Goal: Information Seeking & Learning: Learn about a topic

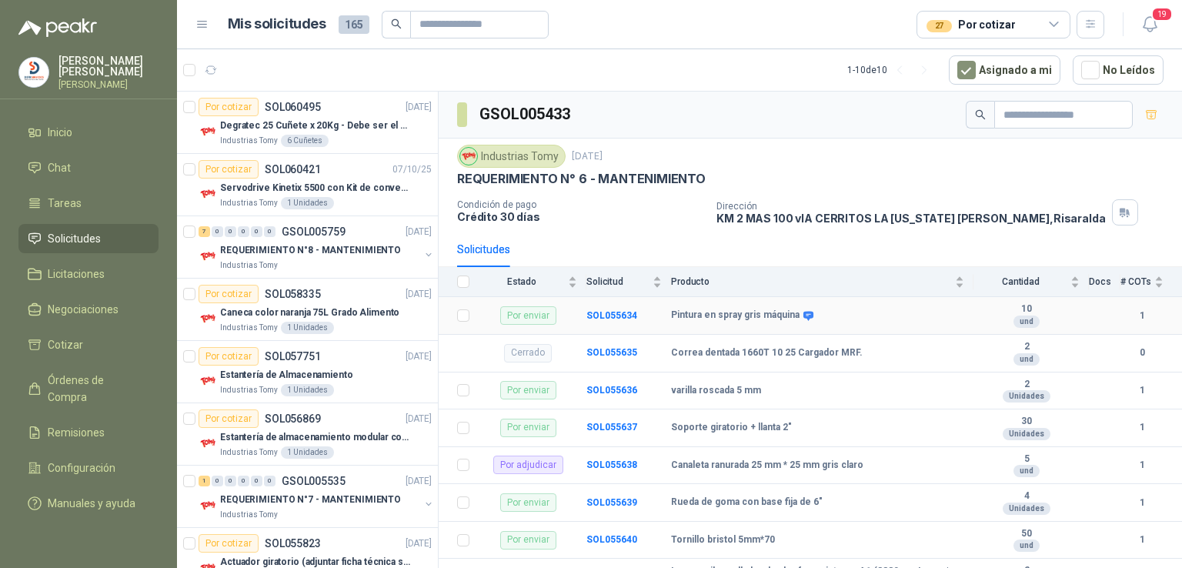
scroll to position [748, 0]
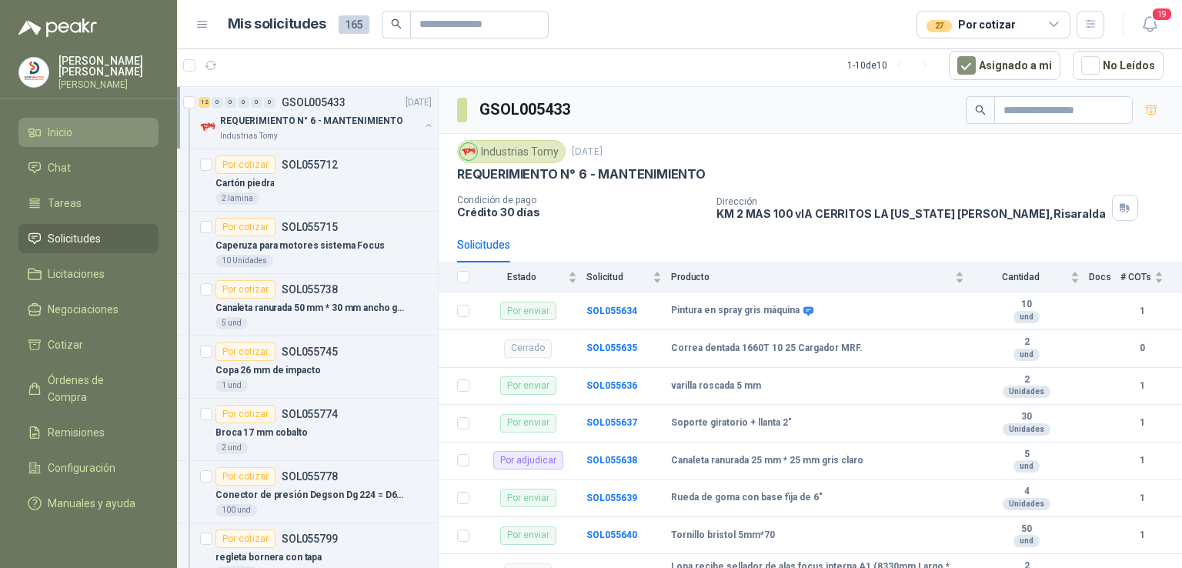
click at [122, 133] on li "Inicio" at bounding box center [89, 132] width 122 height 17
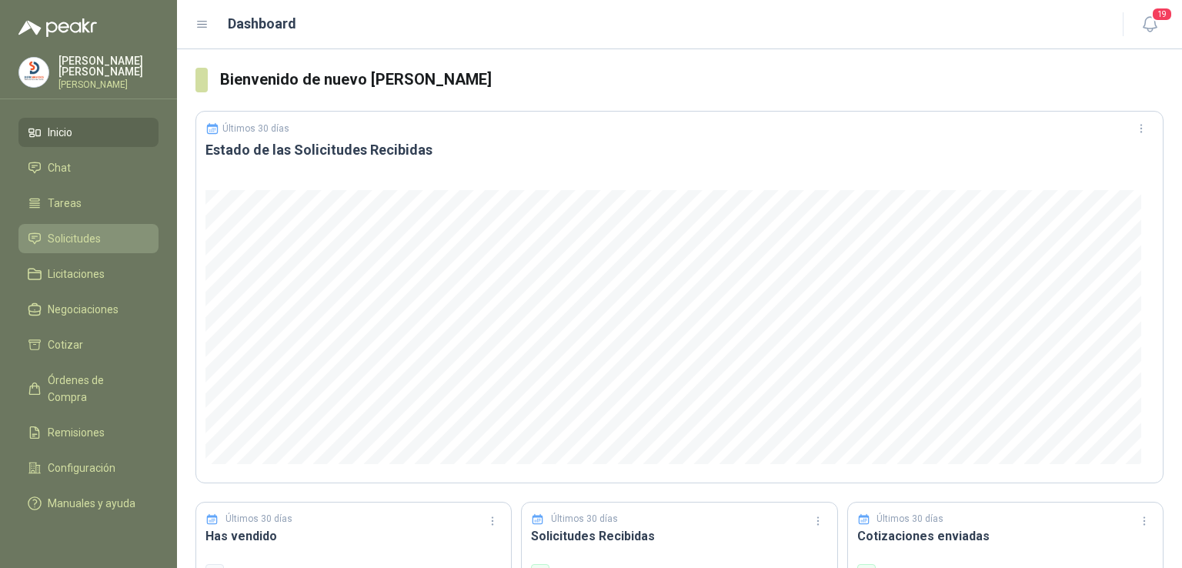
click at [86, 226] on link "Solicitudes" at bounding box center [88, 238] width 140 height 29
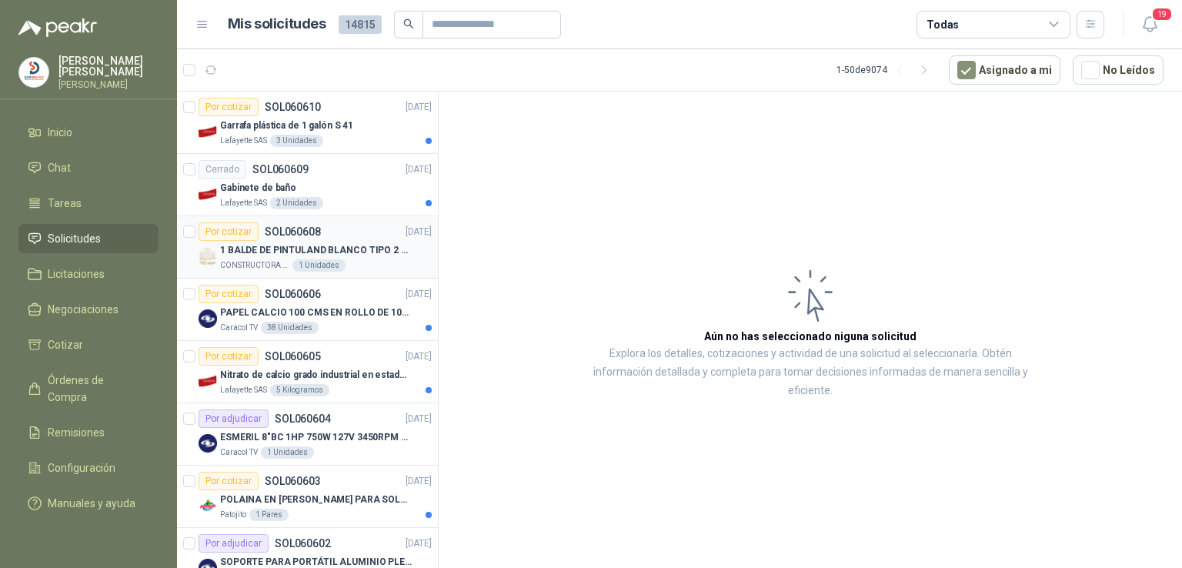
click at [341, 245] on p "1 BALDE DE PINTULAND BLANCO TIPO 2 DE 2.5 GLS" at bounding box center [316, 250] width 192 height 15
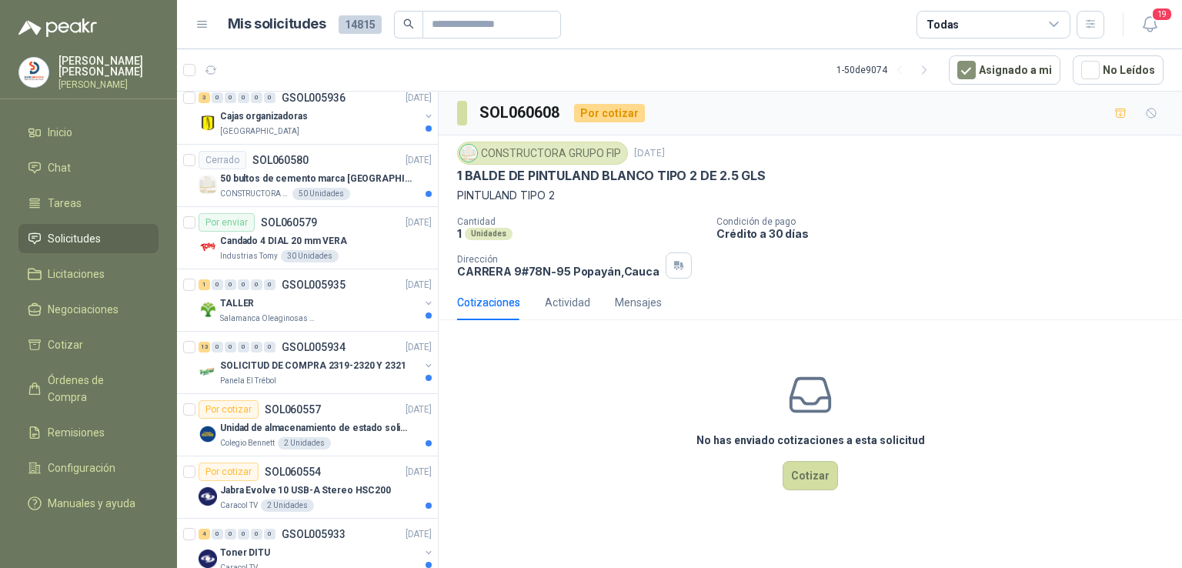
scroll to position [1416, 0]
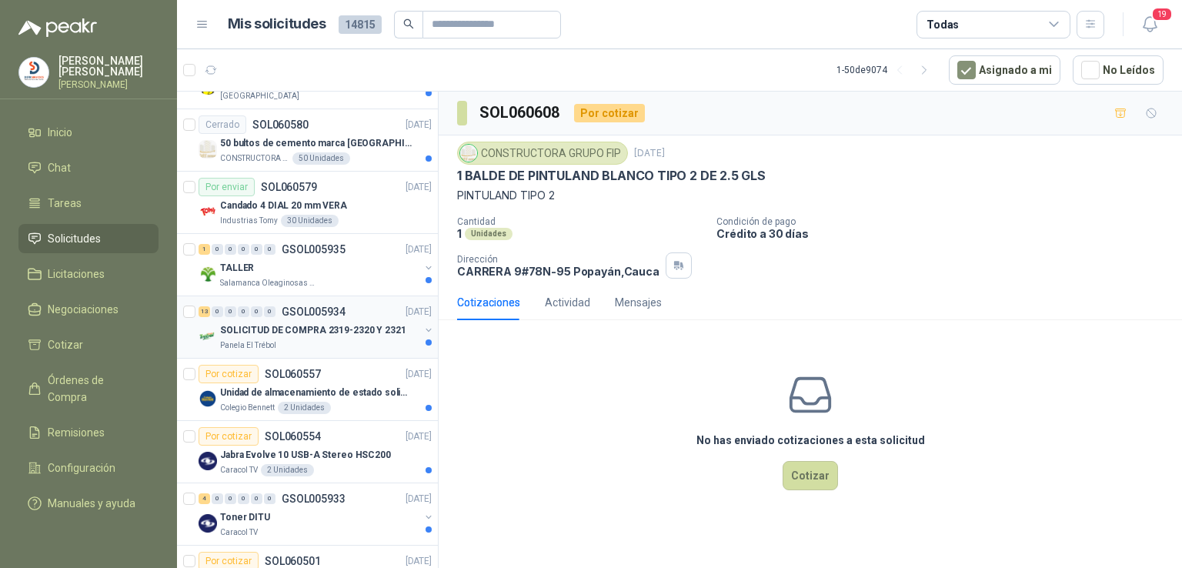
click at [328, 315] on div "13 0 0 0 0 0 GSOL005934 [DATE]" at bounding box center [317, 311] width 236 height 18
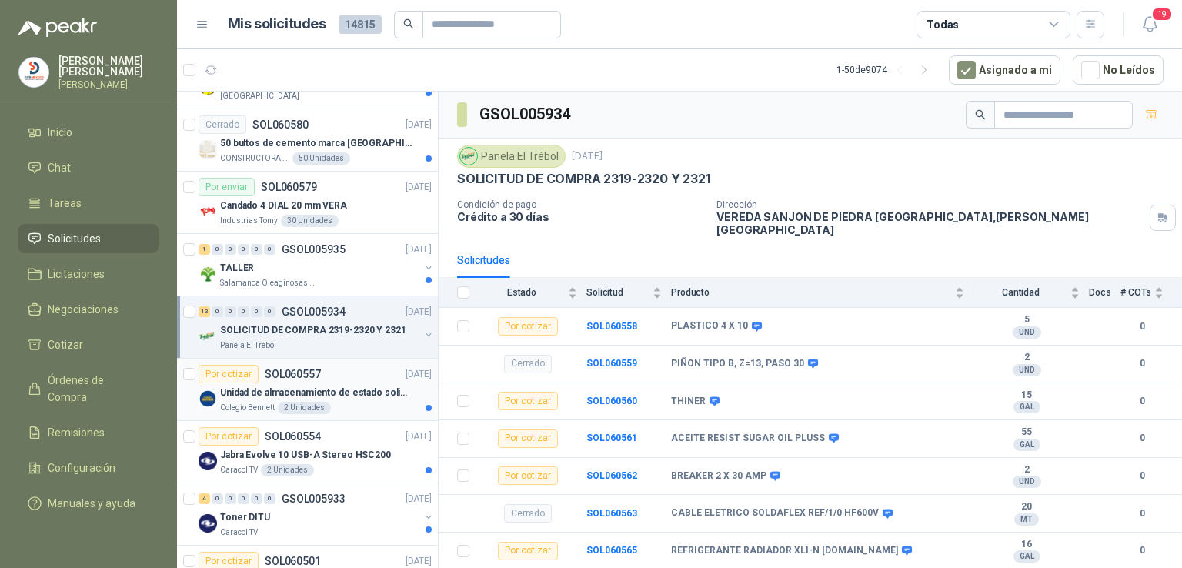
click at [299, 388] on p "Unidad de almacenamiento de estado solido Marca SK hynix [DATE] NVMe 256GB HFM2…" at bounding box center [316, 393] width 192 height 15
